Goal: Task Accomplishment & Management: Manage account settings

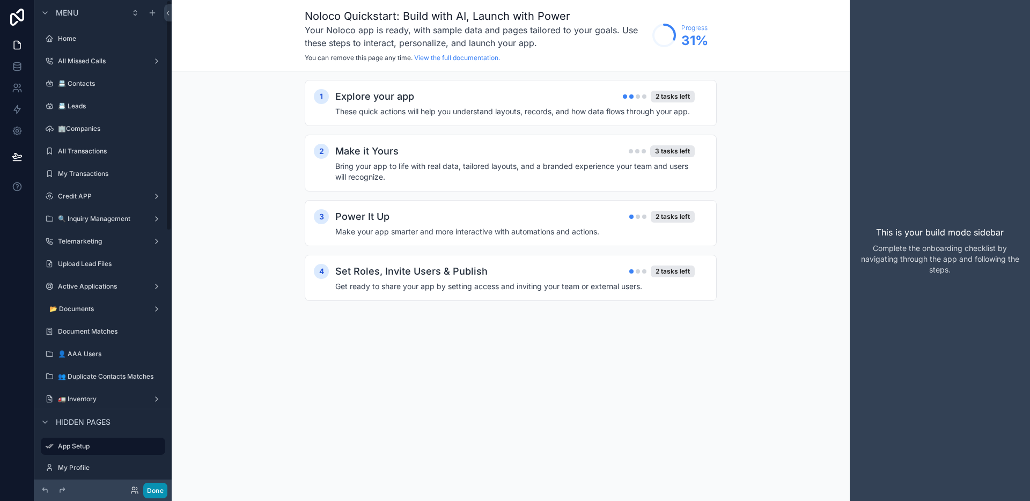
click at [155, 487] on button "Done" at bounding box center [155, 491] width 24 height 16
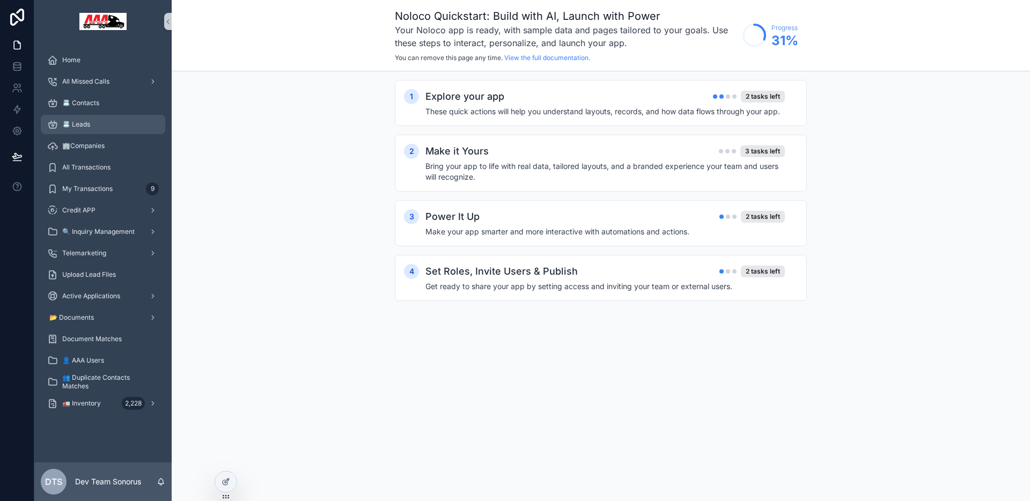
click at [94, 121] on div "📇 Leads" at bounding box center [103, 124] width 112 height 17
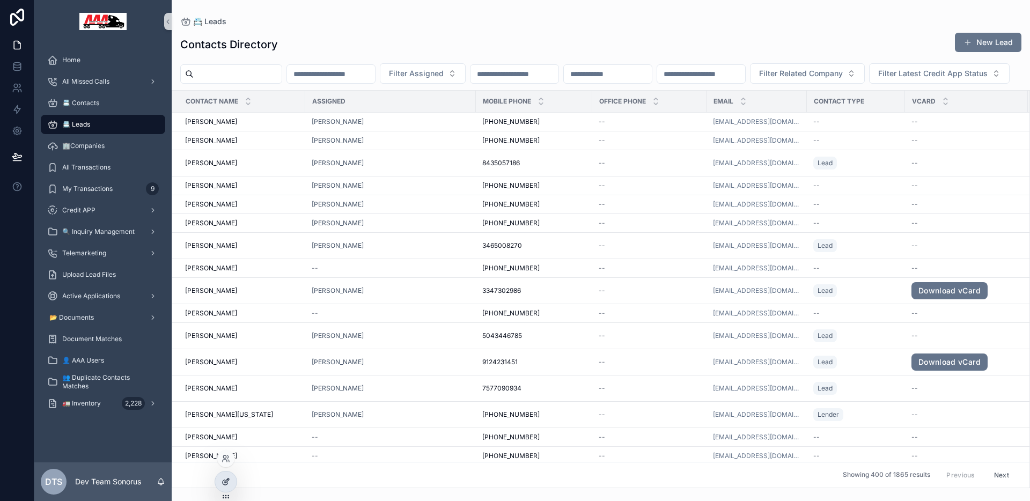
click at [226, 485] on icon at bounding box center [226, 482] width 9 height 9
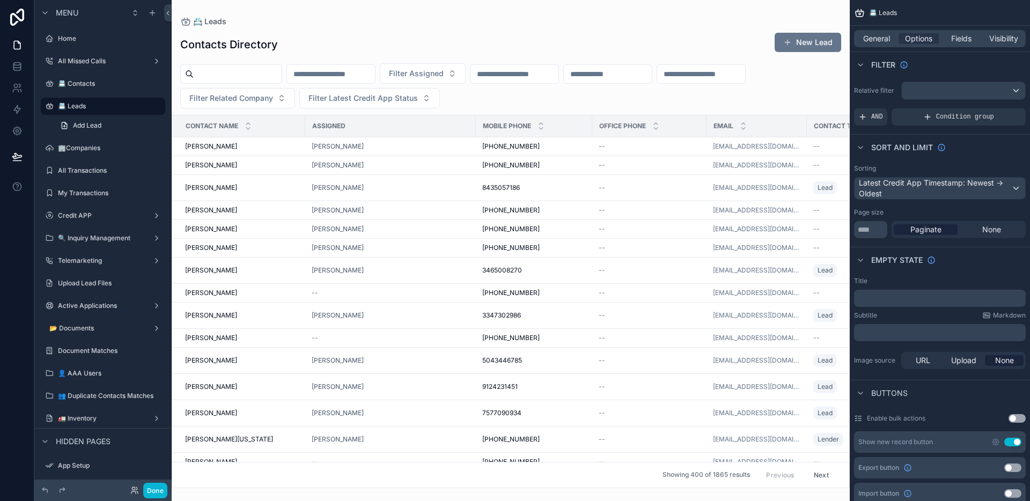
click at [604, 16] on div at bounding box center [511, 250] width 678 height 501
click at [922, 192] on div "Latest Credit App Timestamp: Newest -> Oldest" at bounding box center [940, 188] width 171 height 21
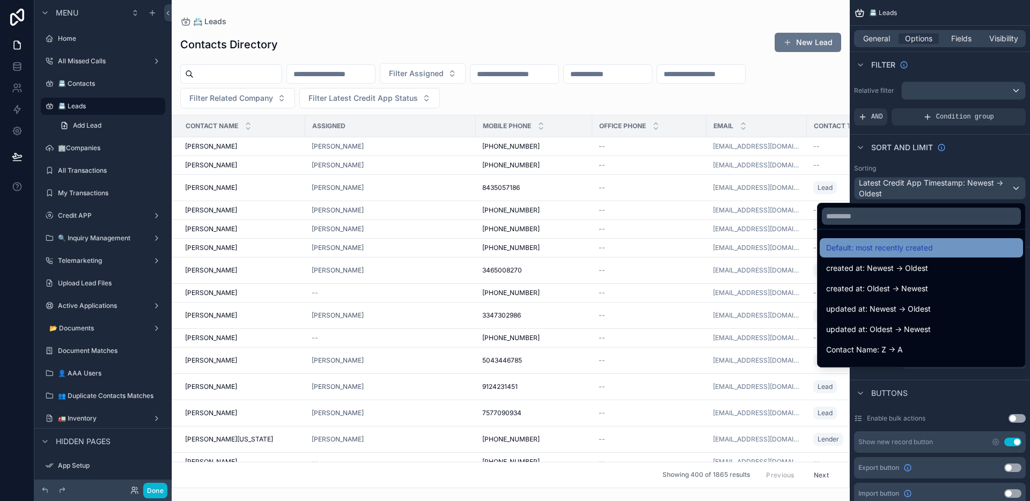
click at [917, 246] on span "Default: most recently created" at bounding box center [879, 247] width 107 height 13
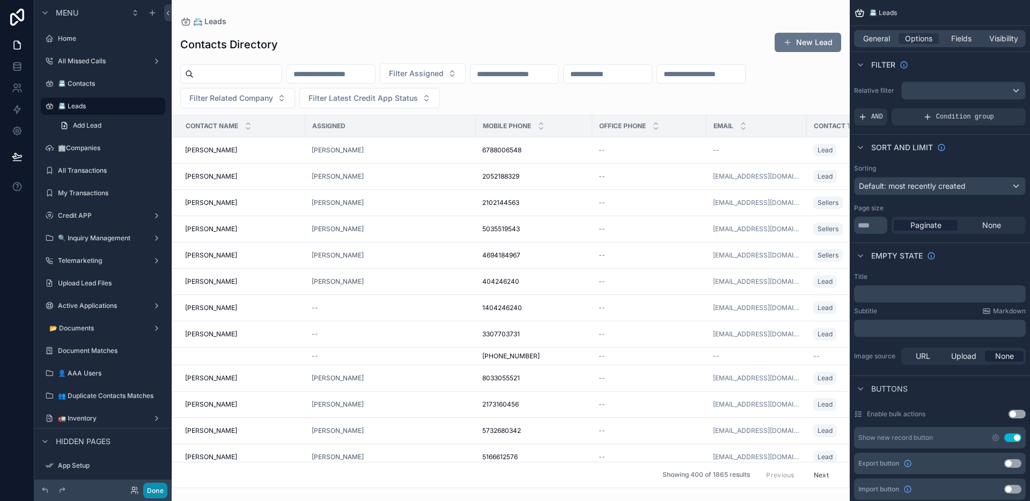
click at [164, 487] on button "Done" at bounding box center [155, 491] width 24 height 16
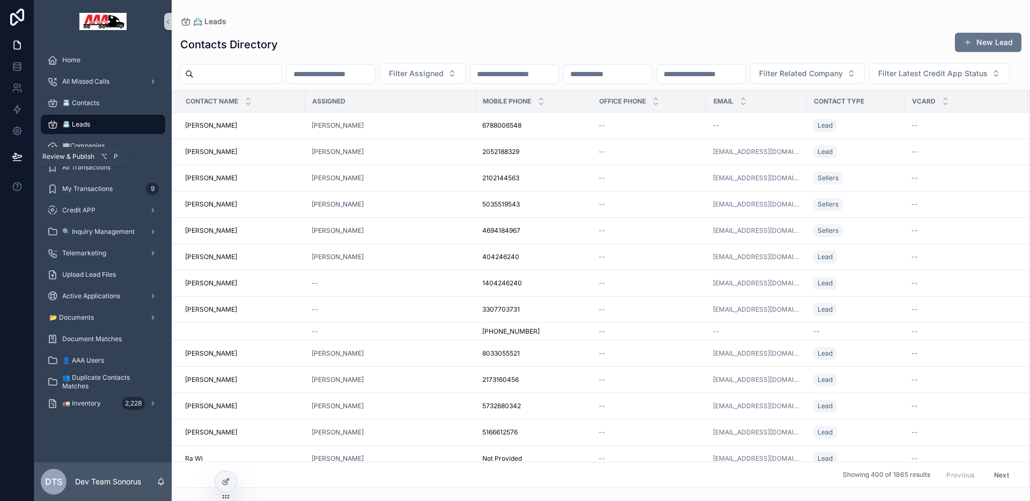
click at [23, 156] on button at bounding box center [17, 157] width 24 height 30
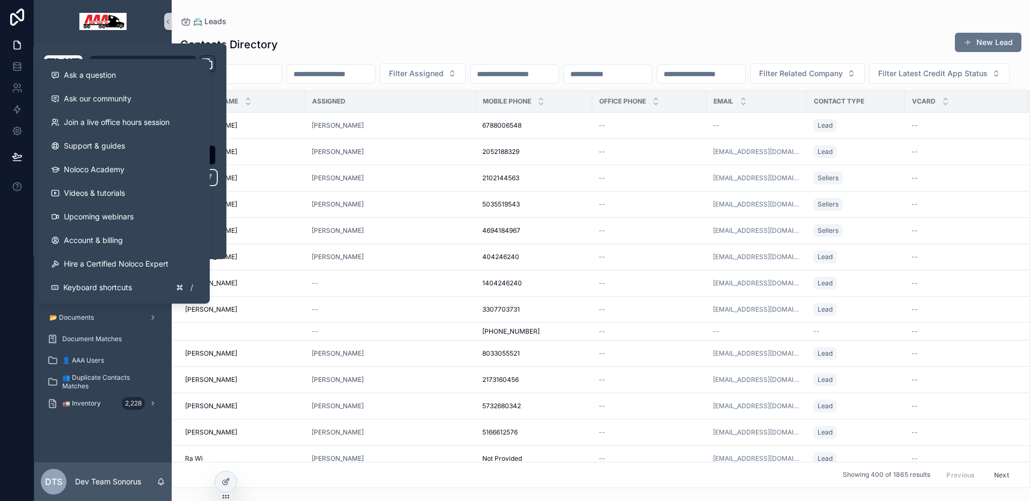
drag, startPoint x: 12, startPoint y: 230, endPoint x: 13, endPoint y: 206, distance: 24.2
click at [13, 230] on div at bounding box center [17, 250] width 34 height 501
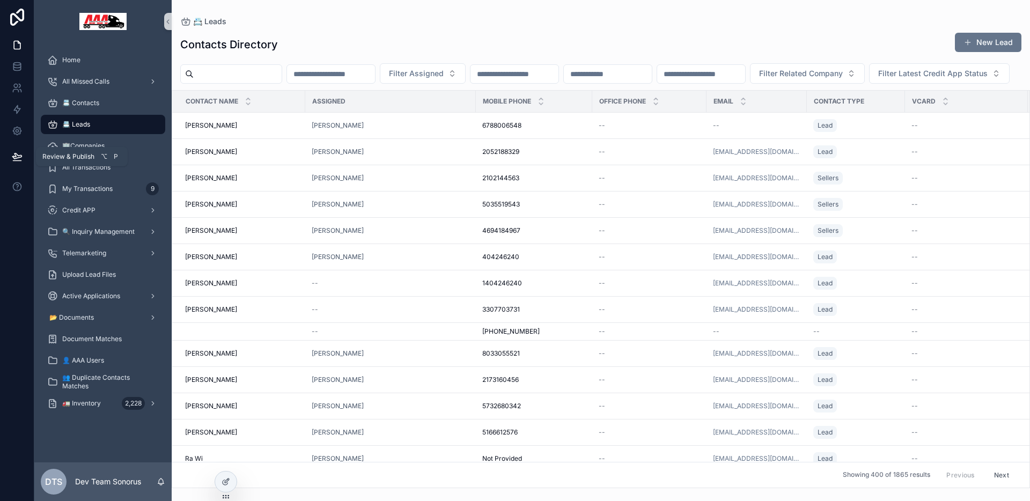
click at [17, 156] on icon at bounding box center [17, 156] width 11 height 11
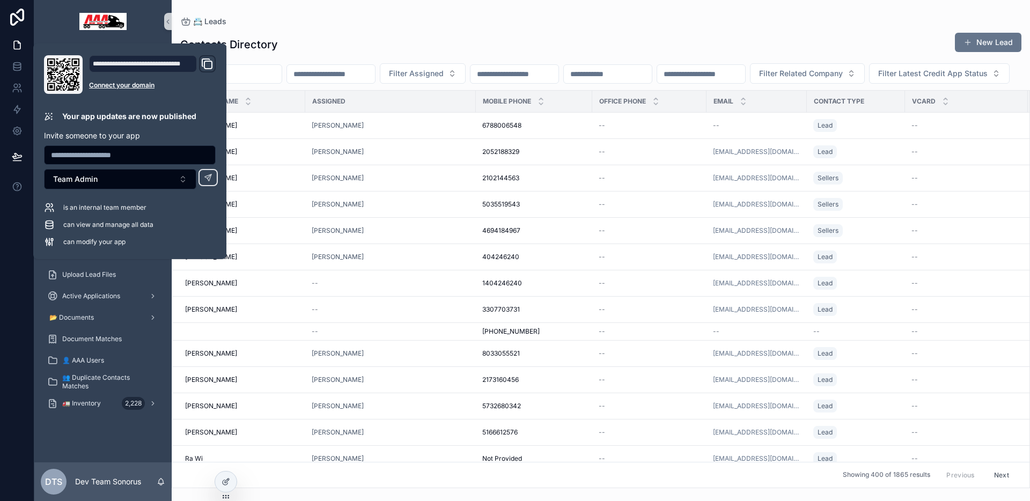
drag, startPoint x: 394, startPoint y: 37, endPoint x: 395, endPoint y: 43, distance: 5.9
click at [394, 37] on div "Contacts Directory New Lead" at bounding box center [600, 44] width 841 height 25
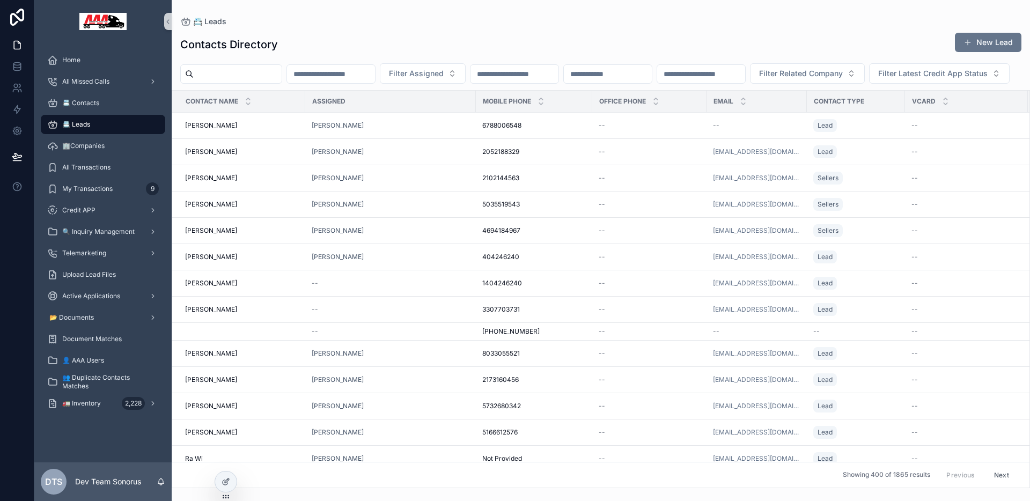
click at [145, 122] on div "📇 Leads" at bounding box center [103, 124] width 112 height 17
click at [219, 476] on div at bounding box center [225, 482] width 21 height 20
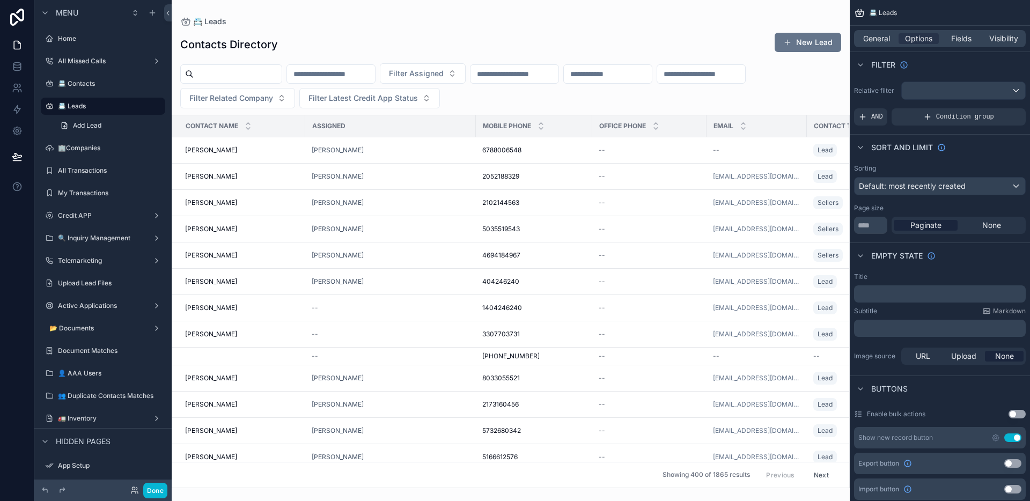
click at [663, 24] on div at bounding box center [511, 250] width 678 height 501
click at [917, 89] on div "scrollable content" at bounding box center [963, 90] width 123 height 17
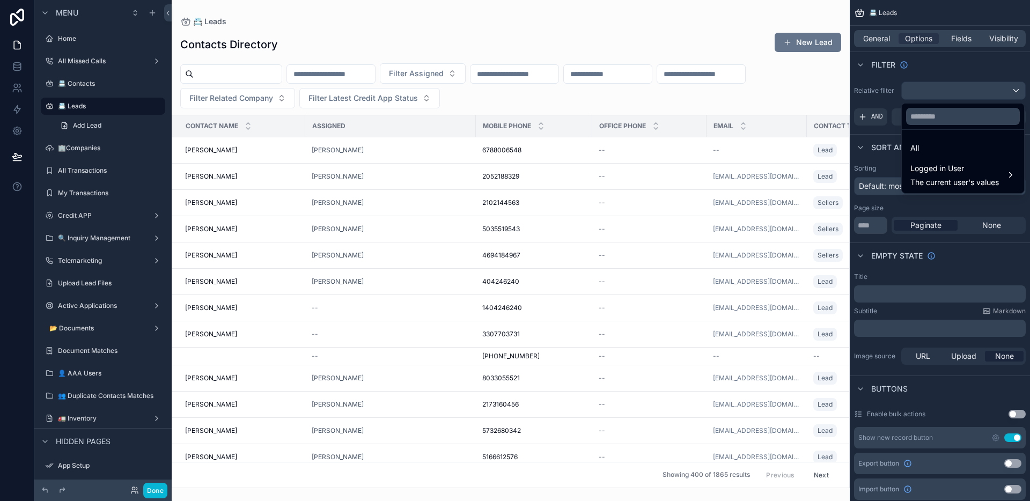
click at [917, 64] on div "scrollable content" at bounding box center [515, 250] width 1030 height 501
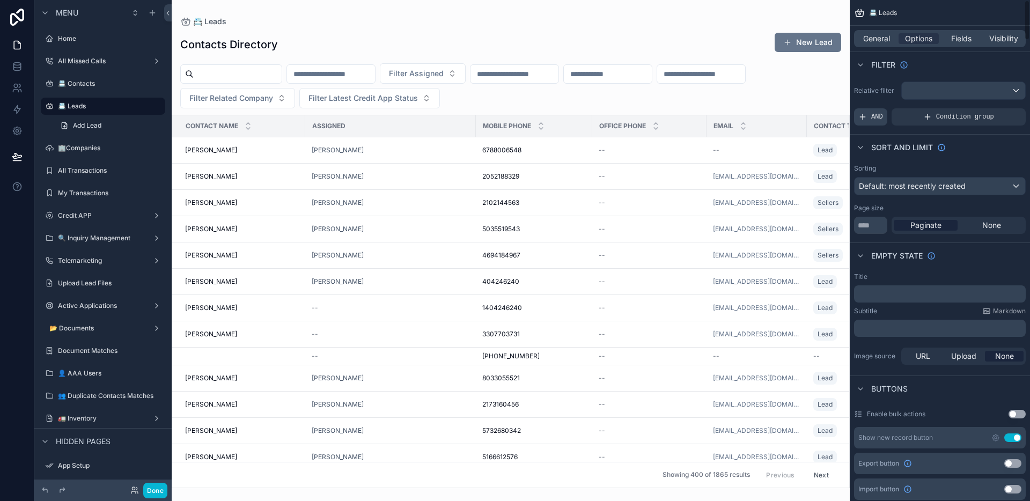
click at [871, 118] on span "AND" at bounding box center [877, 117] width 12 height 9
click at [993, 113] on div "scrollable content" at bounding box center [999, 109] width 15 height 15
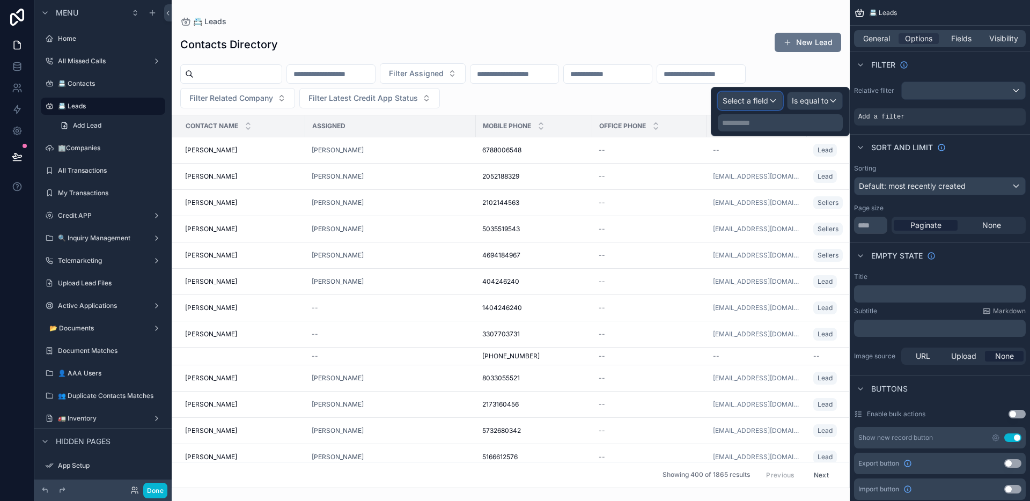
click at [761, 102] on span "Select a field" at bounding box center [746, 100] width 46 height 9
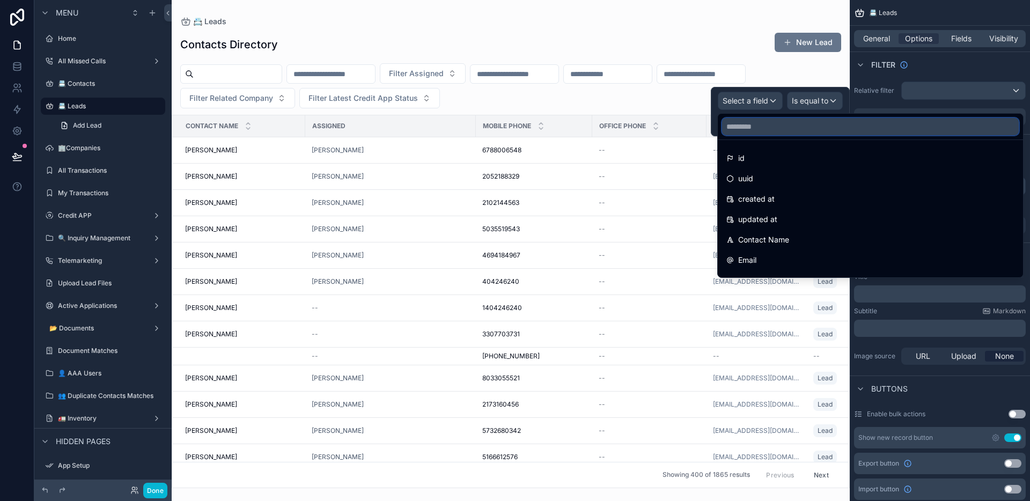
click at [793, 135] on input "text" at bounding box center [870, 126] width 297 height 17
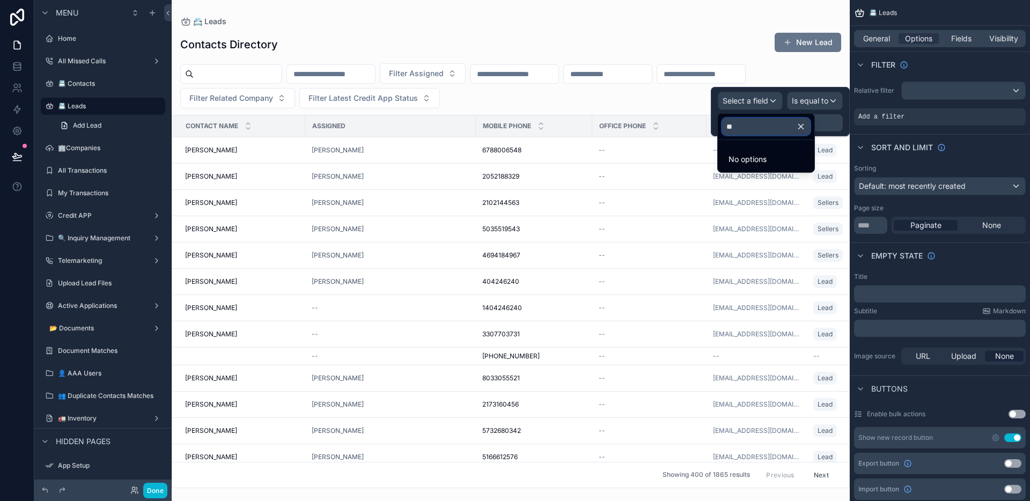
type input "*"
type input "***"
click at [791, 153] on div "Contact Type" at bounding box center [766, 158] width 79 height 13
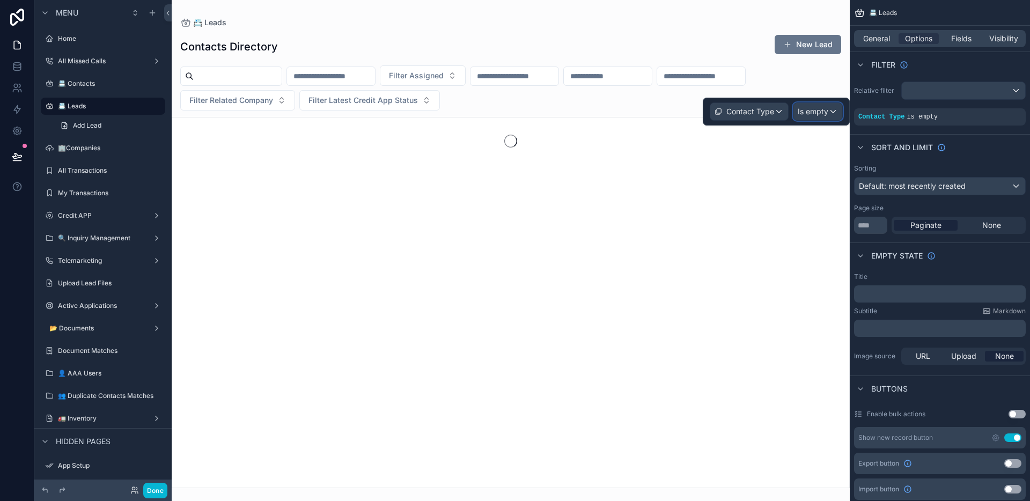
click at [820, 114] on span "Is empty" at bounding box center [813, 111] width 31 height 11
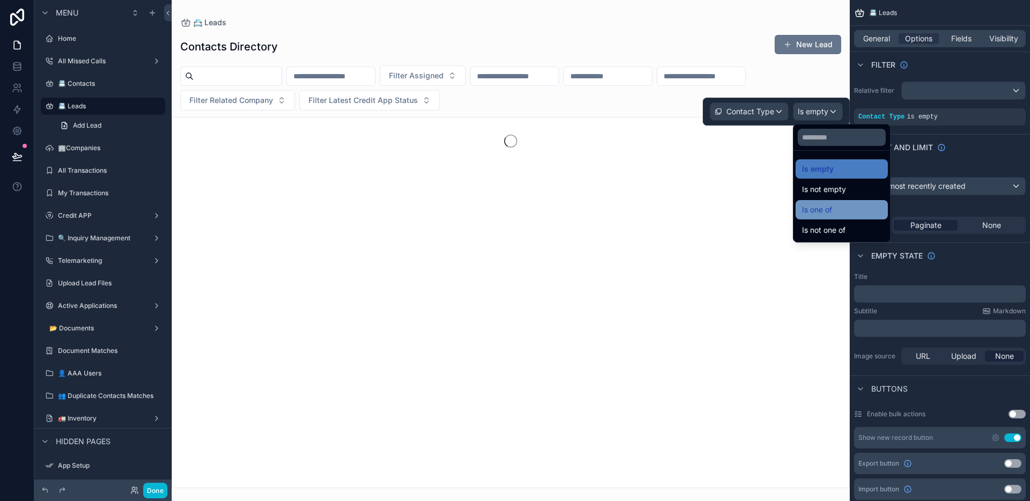
click at [854, 200] on div "Is one of" at bounding box center [842, 209] width 92 height 19
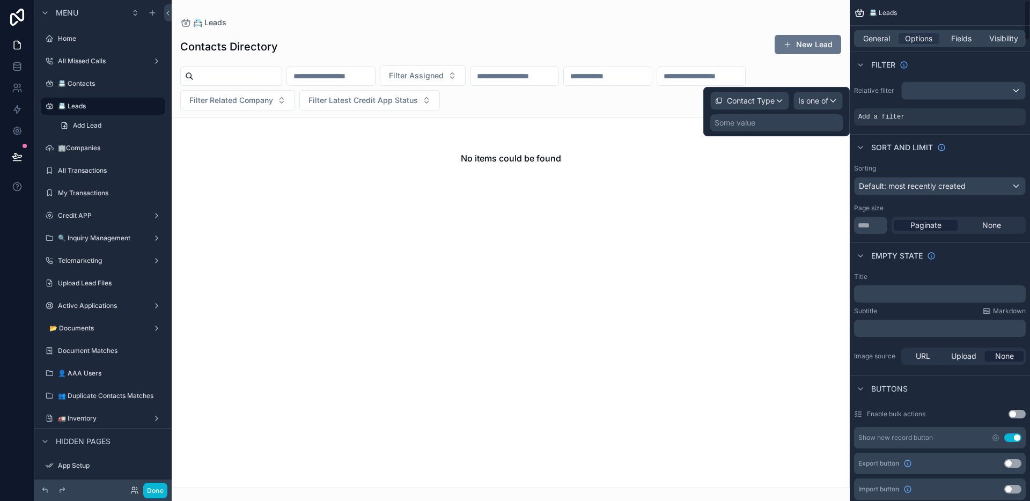
click at [808, 128] on div "Some value" at bounding box center [776, 122] width 133 height 17
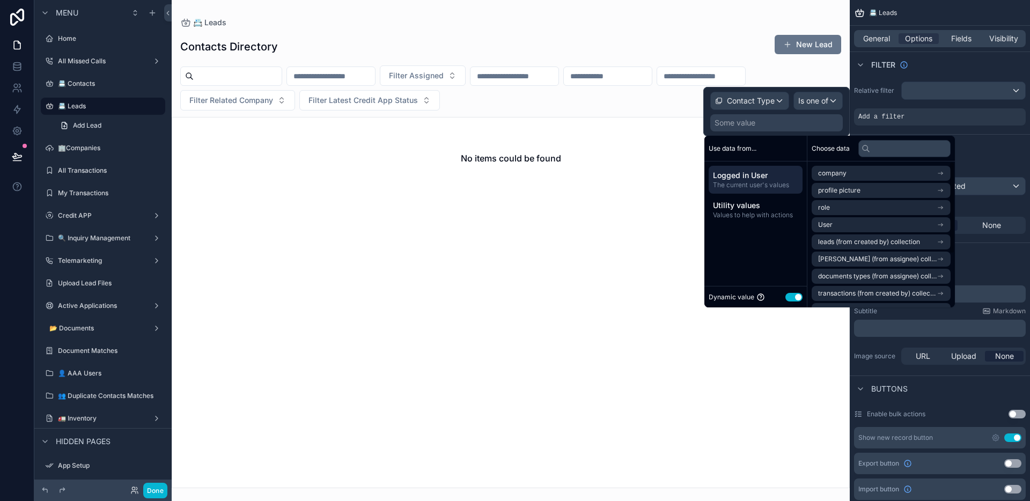
click at [797, 303] on div "Dynamic value Use setting" at bounding box center [756, 296] width 102 height 21
click at [793, 298] on button "Use setting" at bounding box center [794, 297] width 17 height 9
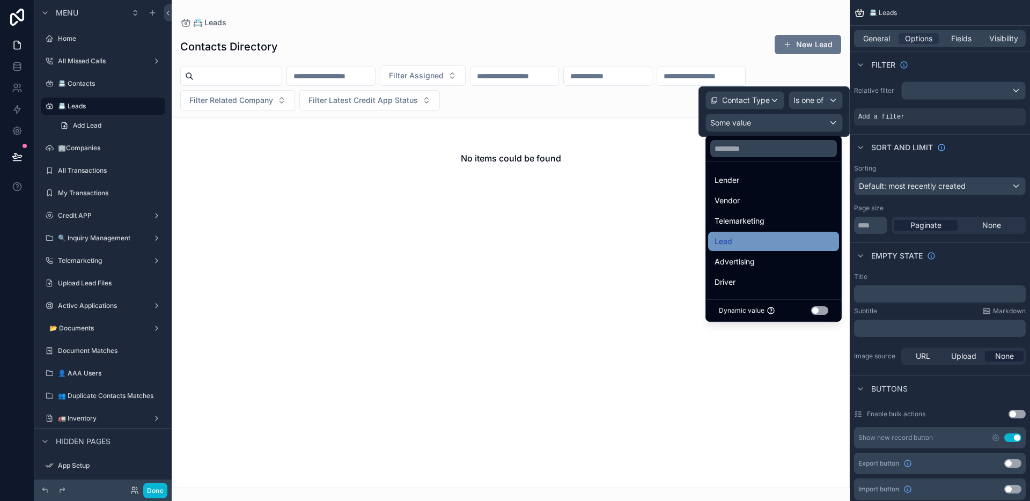
click at [759, 245] on div "Lead" at bounding box center [774, 241] width 118 height 13
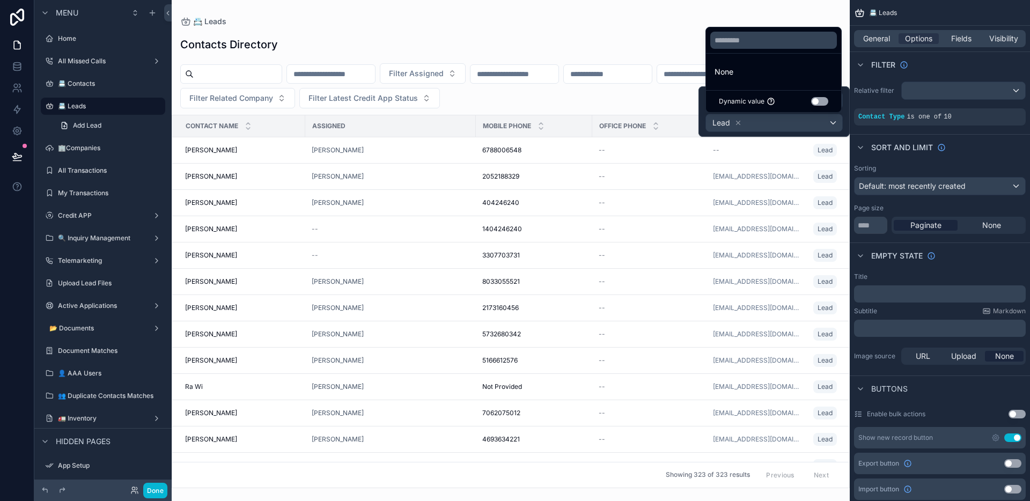
click at [679, 20] on div "📇 Leads" at bounding box center [510, 21] width 661 height 9
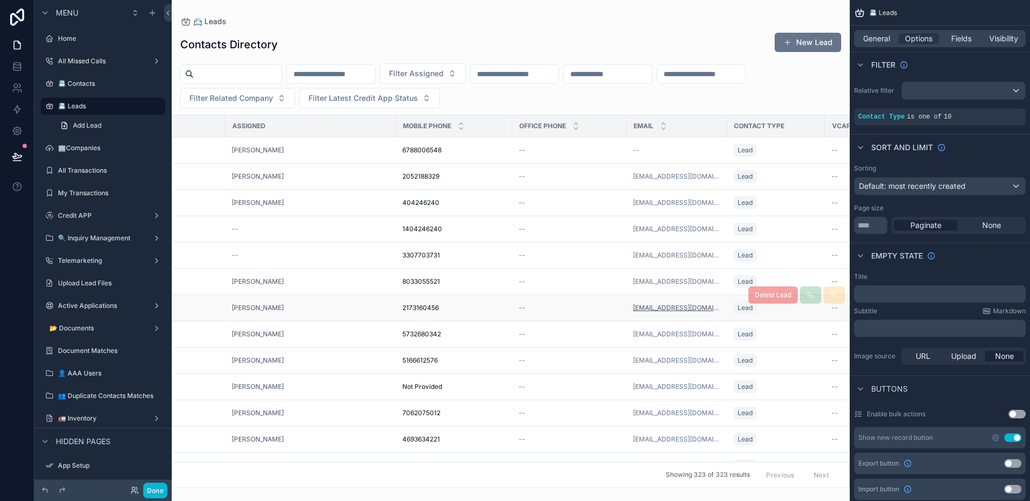
scroll to position [0, 96]
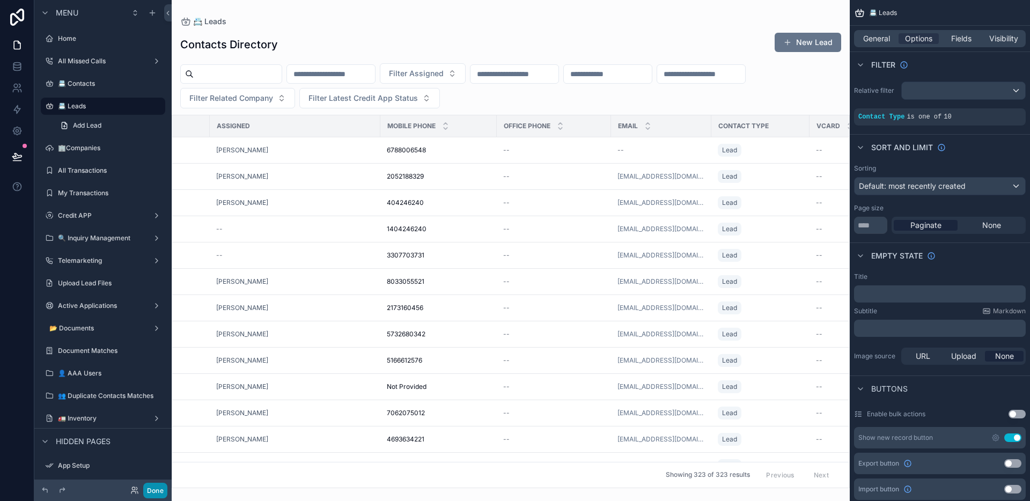
click at [160, 487] on button "Done" at bounding box center [155, 491] width 24 height 16
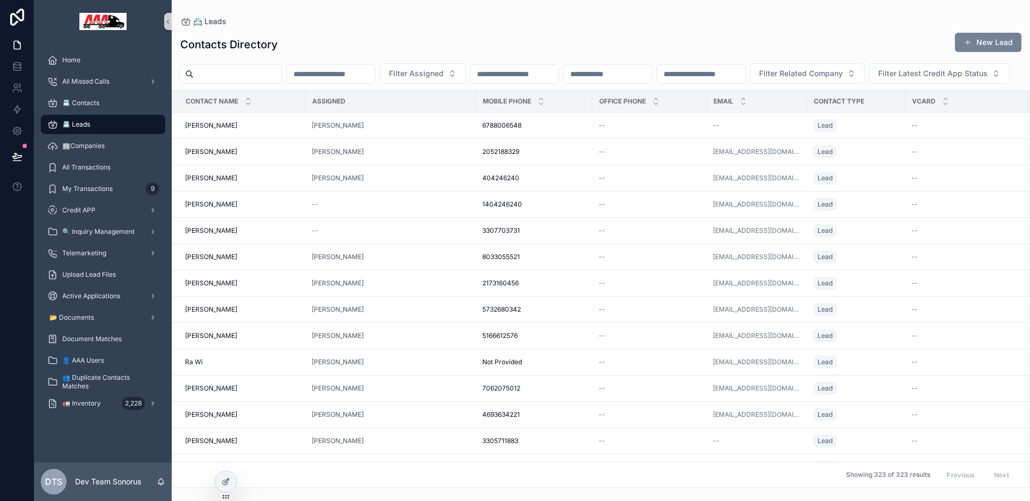
click at [976, 43] on button "New Lead" at bounding box center [988, 42] width 67 height 19
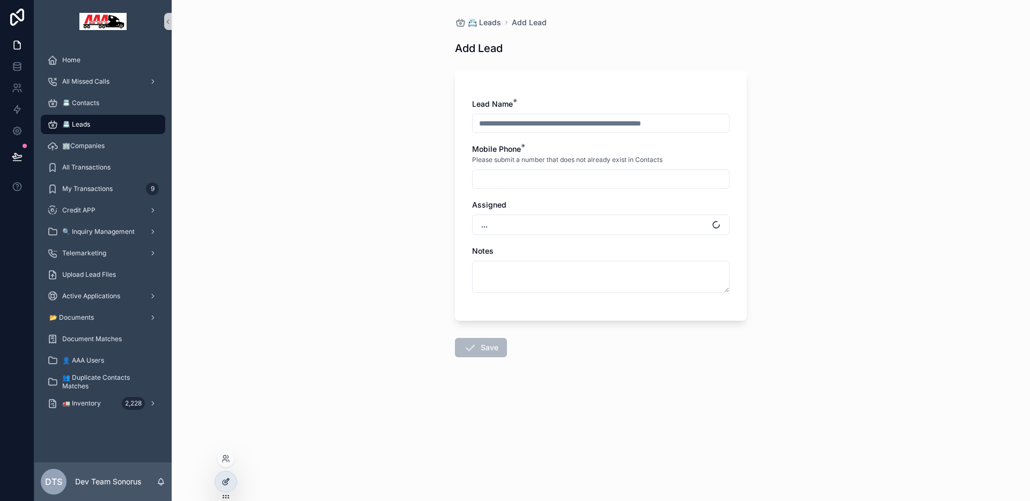
click at [225, 483] on icon at bounding box center [226, 482] width 9 height 9
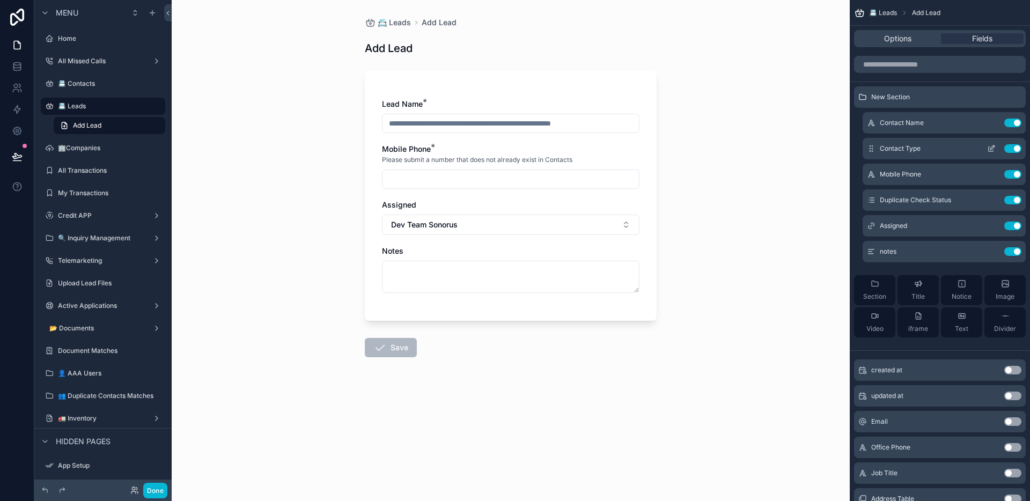
click at [994, 148] on icon "scrollable content" at bounding box center [991, 148] width 9 height 9
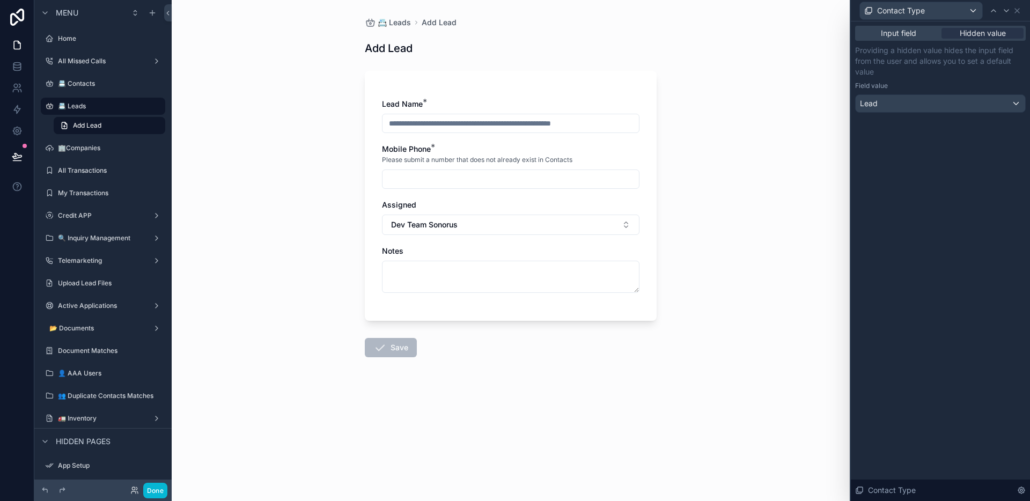
click at [782, 88] on div "📇 Leads Add Lead Add Lead Lead Name * Mobile Phone * Please submit a number tha…" at bounding box center [511, 250] width 678 height 501
click at [404, 18] on span "📇 Leads" at bounding box center [394, 22] width 33 height 11
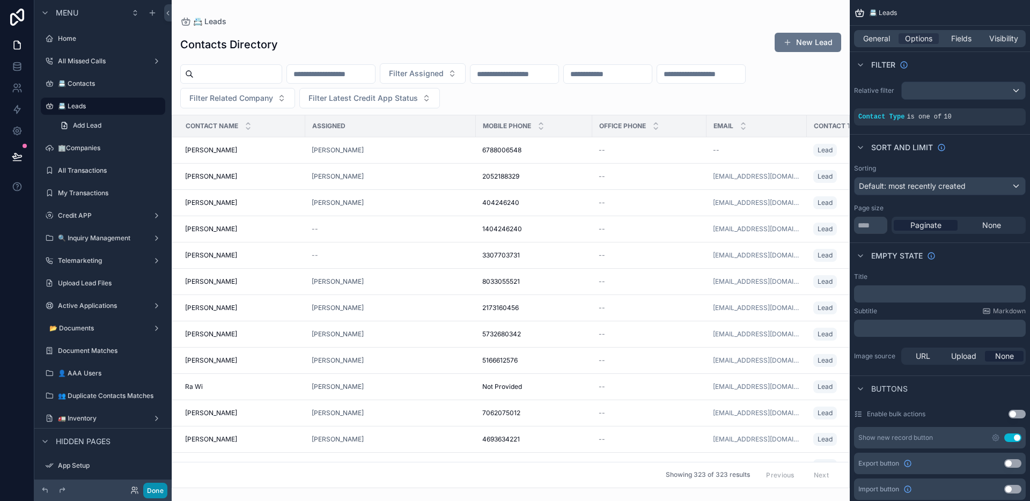
click at [154, 490] on button "Done" at bounding box center [155, 491] width 24 height 16
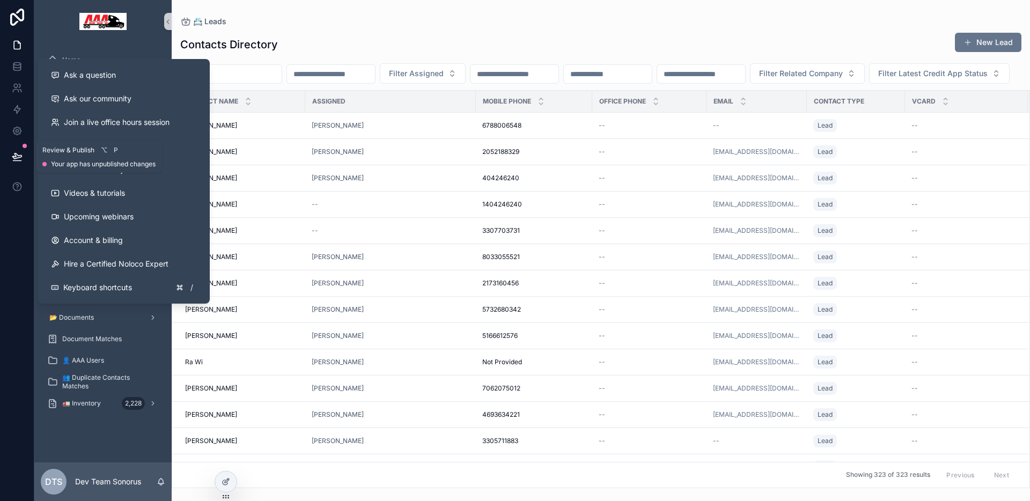
click at [18, 162] on icon at bounding box center [17, 156] width 11 height 11
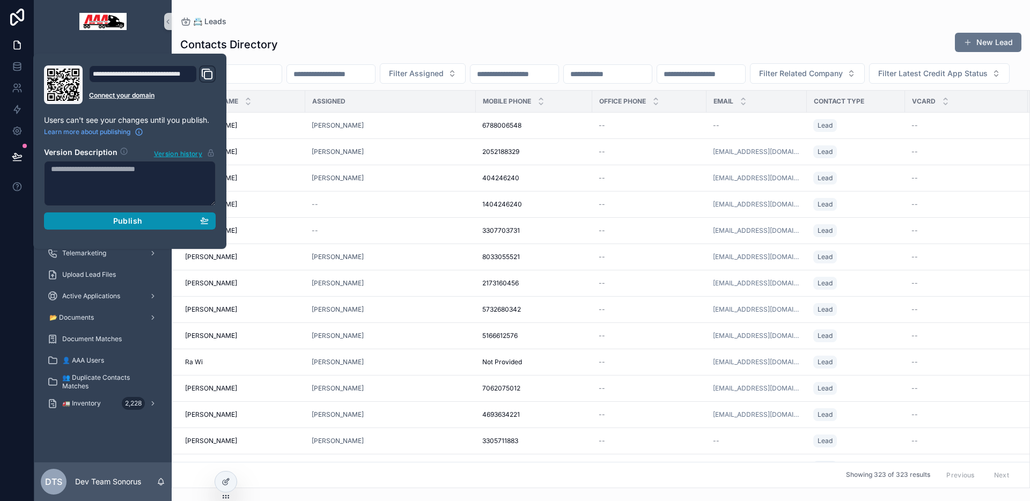
click at [122, 217] on span "Publish" at bounding box center [127, 221] width 29 height 10
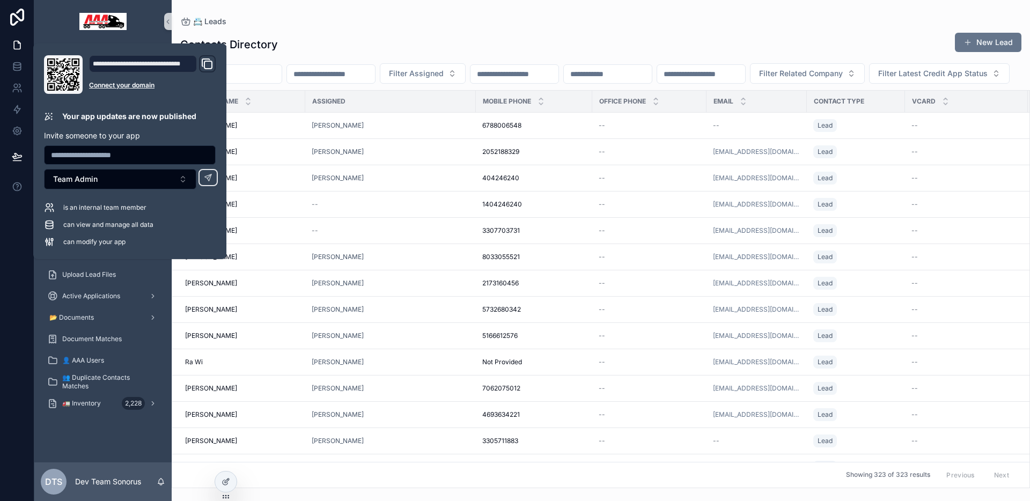
click at [773, 6] on div "📇 Leads Contacts Directory New Lead Filter Assigned Filter Related Company Filt…" at bounding box center [601, 244] width 859 height 488
